Goal: Task Accomplishment & Management: Use online tool/utility

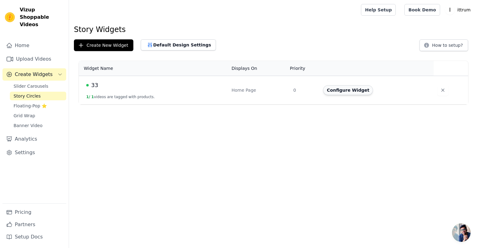
click at [334, 93] on button "Configure Widget" at bounding box center [348, 90] width 50 height 10
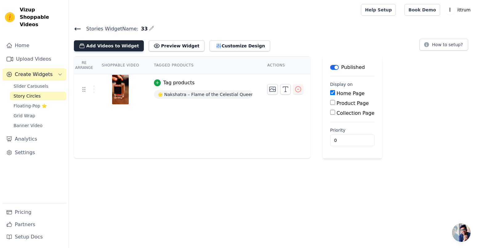
click at [121, 48] on button "Add Videos to Widget" at bounding box center [109, 45] width 70 height 11
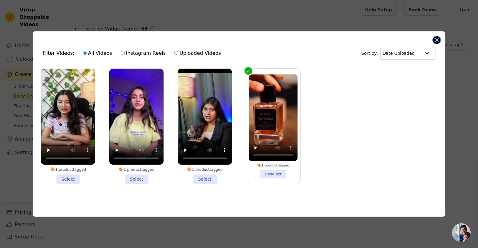
click at [438, 36] on button "Close modal" at bounding box center [436, 39] width 7 height 7
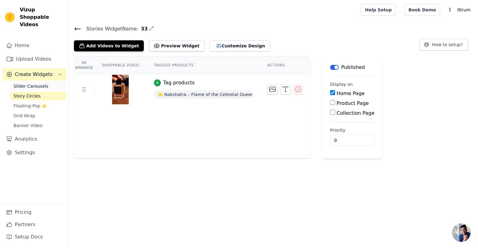
click at [42, 83] on link "Slider Carousels" at bounding box center [38, 86] width 56 height 9
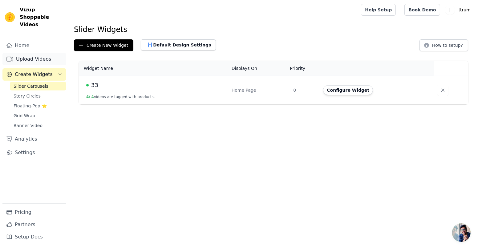
click at [52, 55] on link "Upload Videos" at bounding box center [34, 59] width 64 height 12
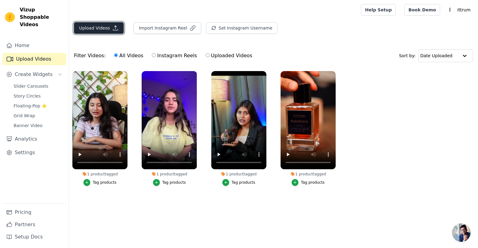
click at [101, 29] on button "Upload Videos" at bounding box center [99, 28] width 50 height 12
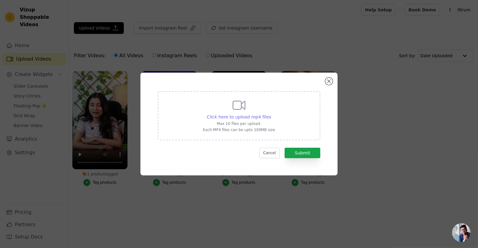
click at [245, 117] on span "Click here to upload mp4 files" at bounding box center [239, 117] width 64 height 5
click at [271, 114] on input "Click here to upload mp4 files Max 10 files per upload. Each MP4 files can be u…" at bounding box center [271, 114] width 0 height 0
type input "C:\fakepath\Untitled video - Made with Clipchamp (3).mp4"
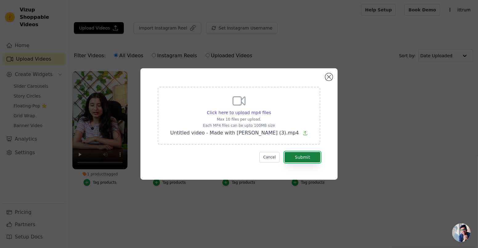
click at [311, 160] on button "Submit" at bounding box center [303, 157] width 36 height 10
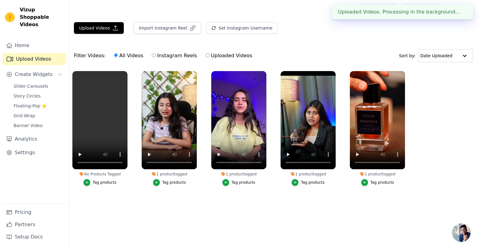
click at [116, 174] on div "No Products Tagged" at bounding box center [99, 174] width 55 height 5
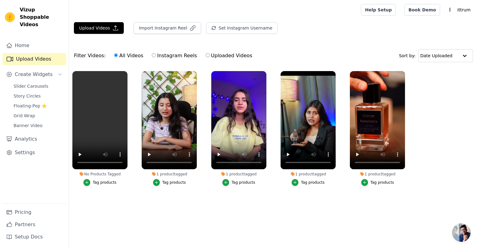
click at [110, 181] on div "Tag products" at bounding box center [105, 182] width 24 height 5
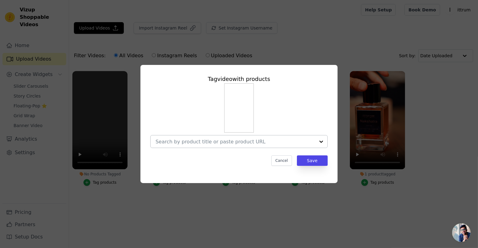
click at [280, 141] on input "No Products Tagged Tag video with products Cancel Save Tag products" at bounding box center [236, 142] width 160 height 6
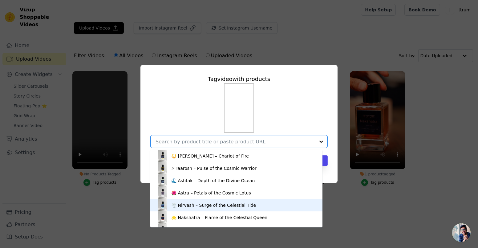
click at [204, 204] on div "🌪 Nirvash – Surge of the Celestial Tide" at bounding box center [213, 205] width 85 height 6
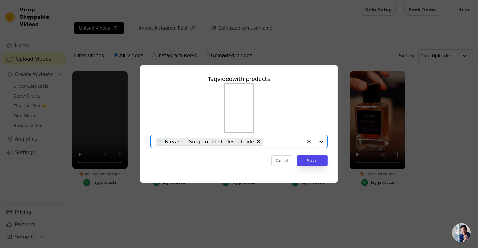
click at [308, 141] on icon "button" at bounding box center [309, 142] width 4 height 4
click at [276, 142] on input "No Products Tagged Tag video with products Option undefined, selected. Select i…" at bounding box center [236, 142] width 160 height 6
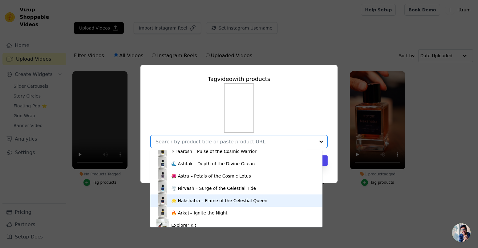
scroll to position [21, 0]
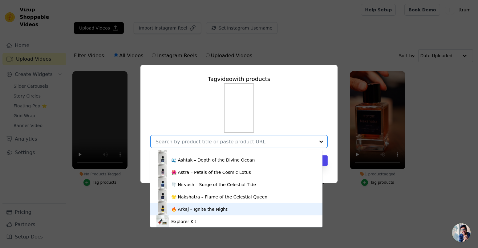
click at [194, 209] on div "🔥 Arkaj – Ignite the Night" at bounding box center [199, 209] width 56 height 6
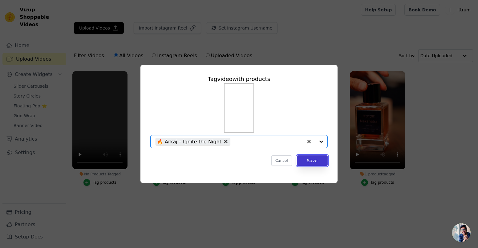
click at [322, 156] on button "Save" at bounding box center [312, 161] width 31 height 10
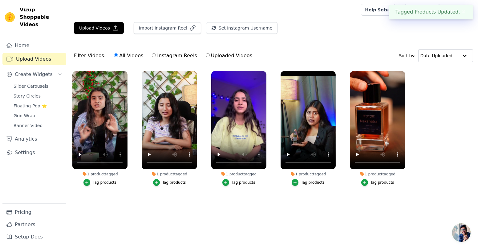
click at [111, 183] on div "Tag products" at bounding box center [105, 182] width 24 height 5
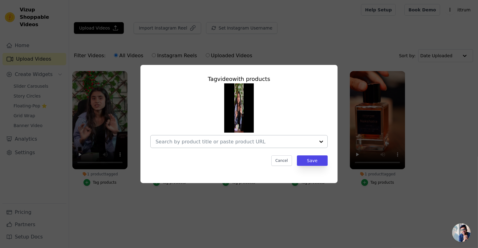
click at [303, 144] on input "1 product tagged Tag video with products Cancel Save Tag products" at bounding box center [236, 142] width 160 height 6
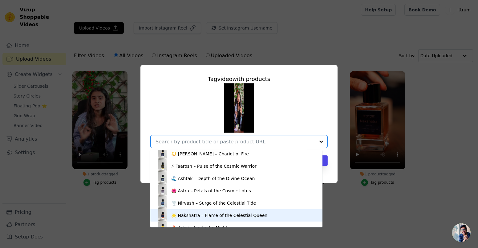
scroll to position [0, 0]
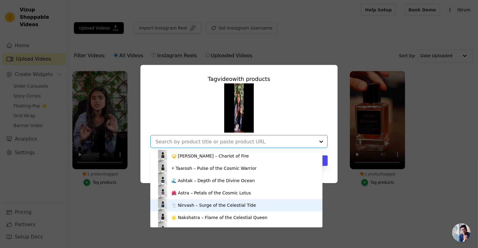
click at [199, 209] on div "🌪 Nirvash – Surge of the Celestial Tide" at bounding box center [236, 205] width 160 height 12
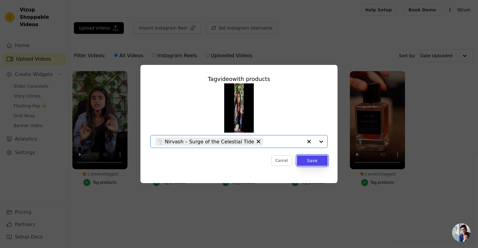
click at [322, 166] on button "Save" at bounding box center [312, 161] width 31 height 10
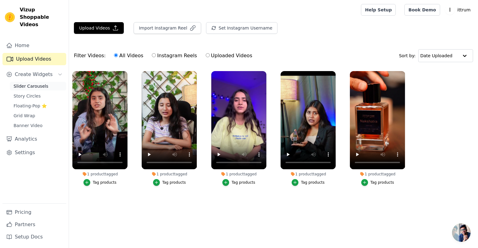
click at [17, 83] on link "Slider Carousels" at bounding box center [38, 86] width 56 height 9
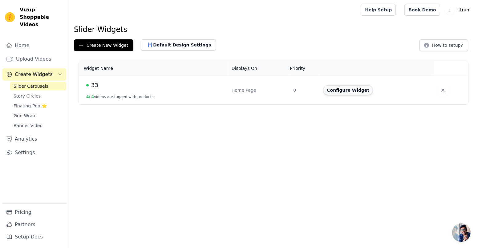
click at [336, 91] on button "Configure Widget" at bounding box center [348, 90] width 50 height 10
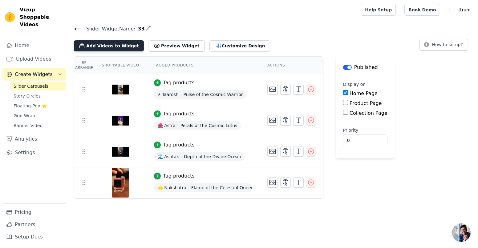
click at [107, 50] on button "Add Videos to Widget" at bounding box center [109, 45] width 70 height 11
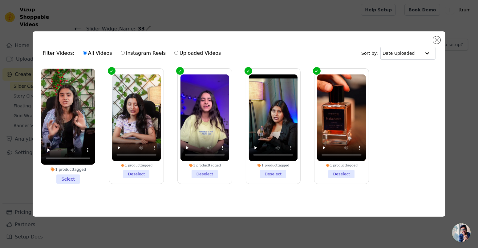
click at [71, 177] on li "1 product tagged Select" at bounding box center [68, 127] width 54 height 116
click at [0, 0] on input "1 product tagged Select" at bounding box center [0, 0] width 0 height 0
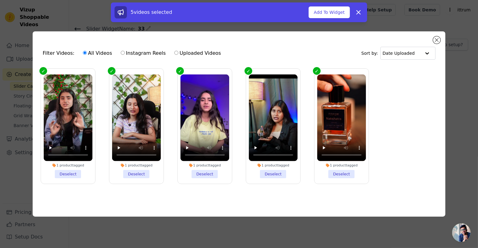
click at [331, 20] on div "5 videos selected Add To Widget Dismiss" at bounding box center [239, 12] width 256 height 20
click at [330, 17] on button "Add To Widget" at bounding box center [329, 12] width 41 height 12
